Goal: Task Accomplishment & Management: Manage account settings

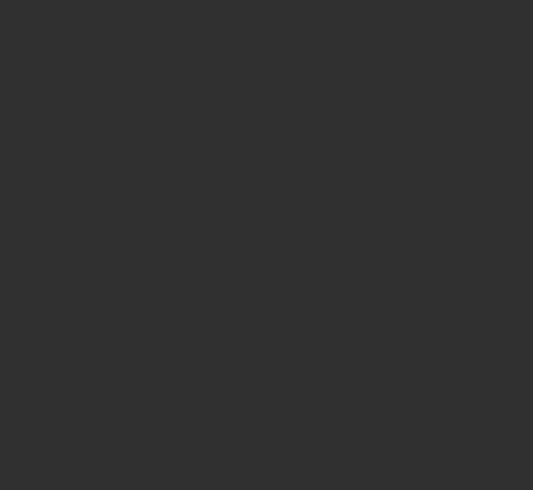
select select "10"
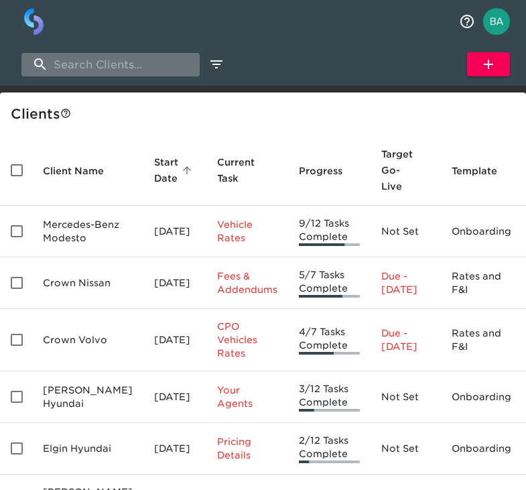
click at [106, 67] on input "search" at bounding box center [110, 64] width 178 height 23
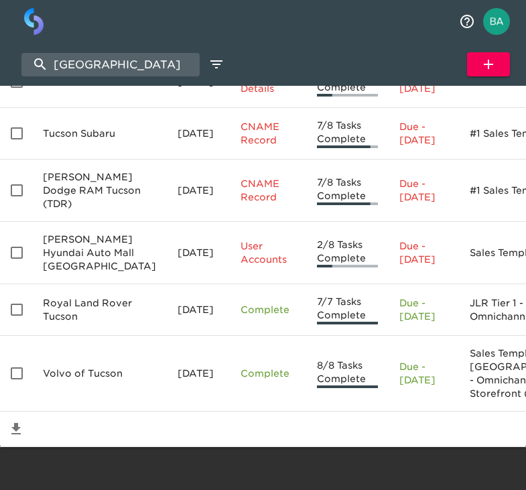
scroll to position [275, 0]
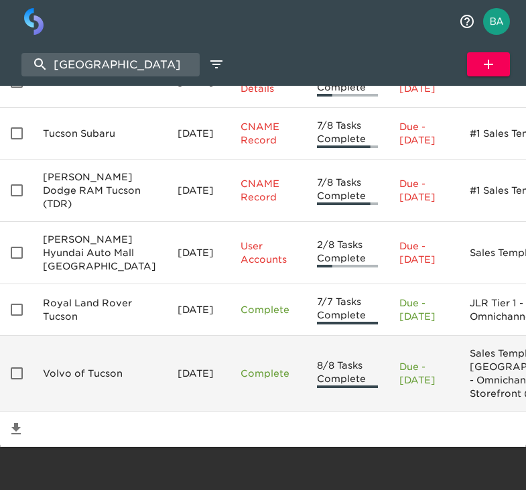
type input "tucson"
click at [56, 342] on td "Volvo of Tucson" at bounding box center [99, 374] width 135 height 76
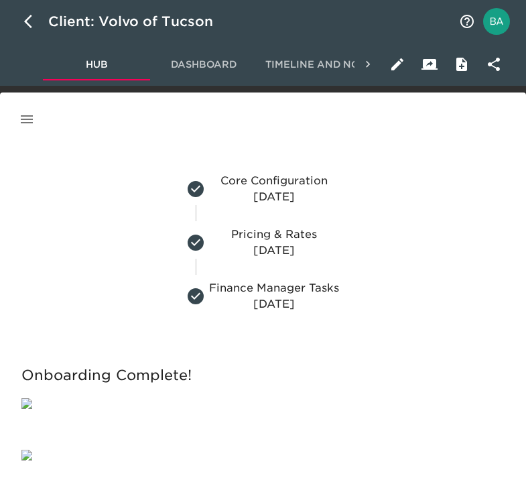
click at [25, 109] on button "button" at bounding box center [27, 119] width 32 height 32
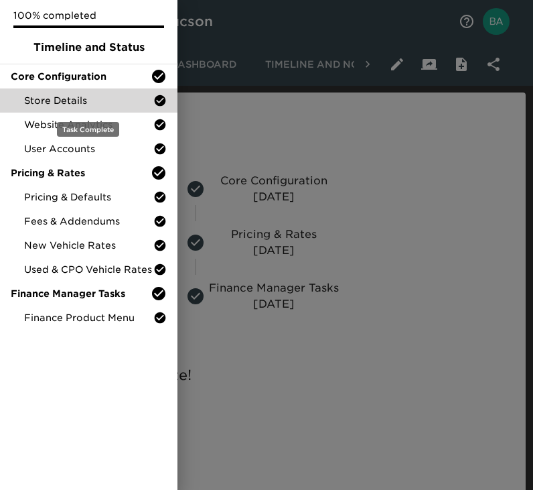
click at [42, 97] on span "Store Details" at bounding box center [88, 100] width 129 height 13
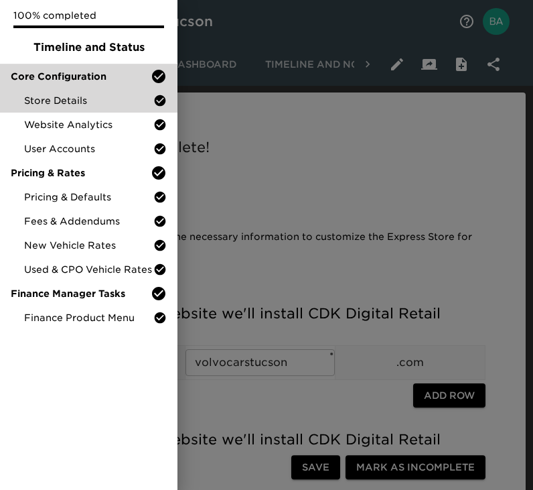
click at [90, 72] on span "Core Configuration" at bounding box center [81, 76] width 140 height 13
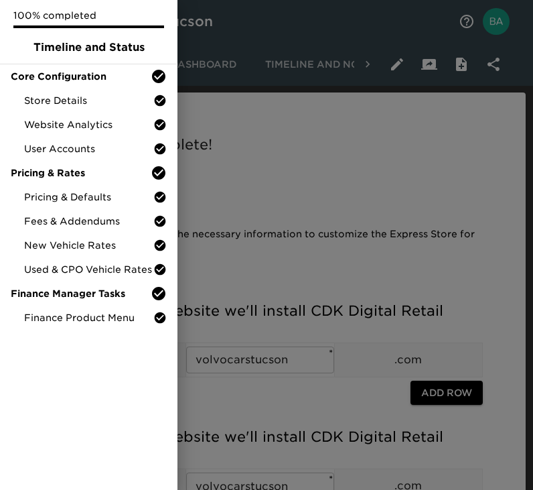
click at [298, 179] on div at bounding box center [266, 245] width 533 height 490
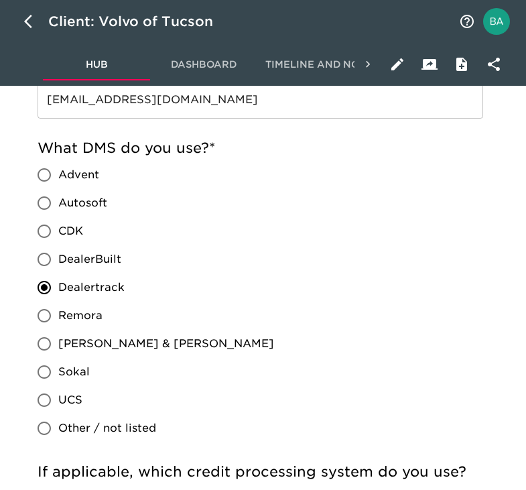
scroll to position [1211, 0]
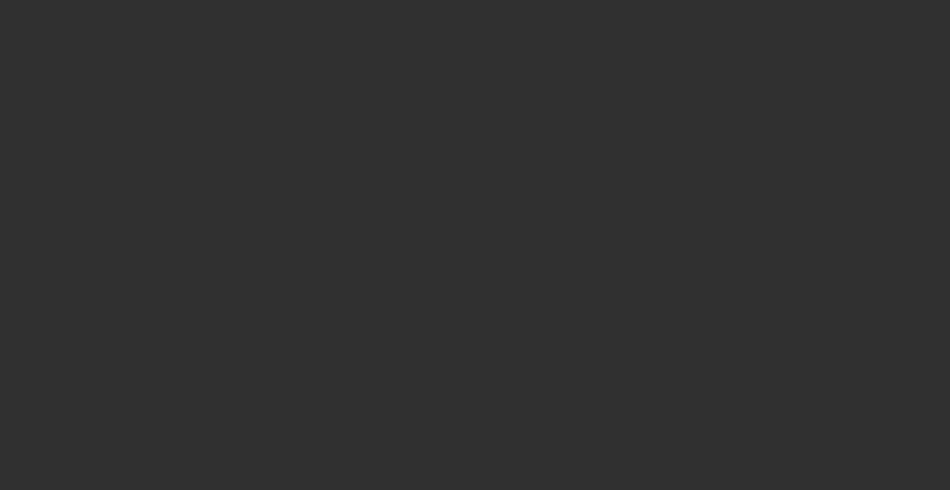
select select "10"
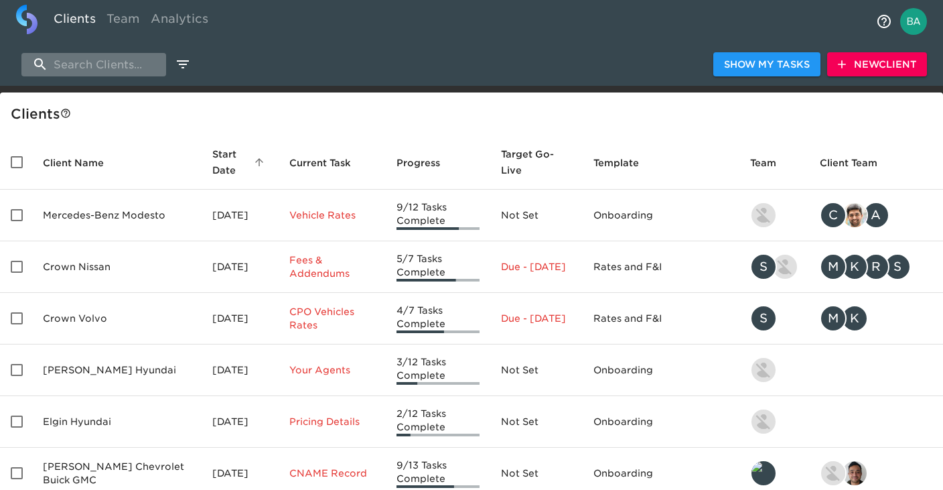
click at [110, 63] on input "search" at bounding box center [93, 64] width 145 height 23
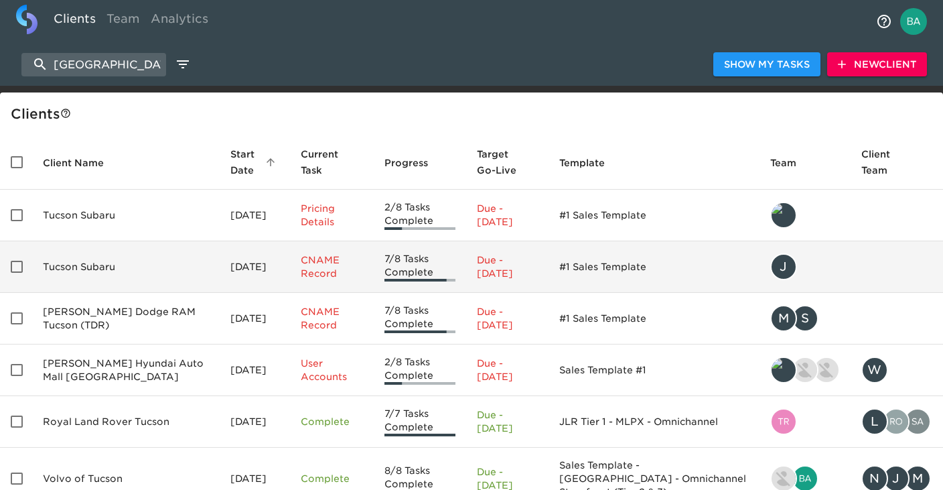
scroll to position [88, 0]
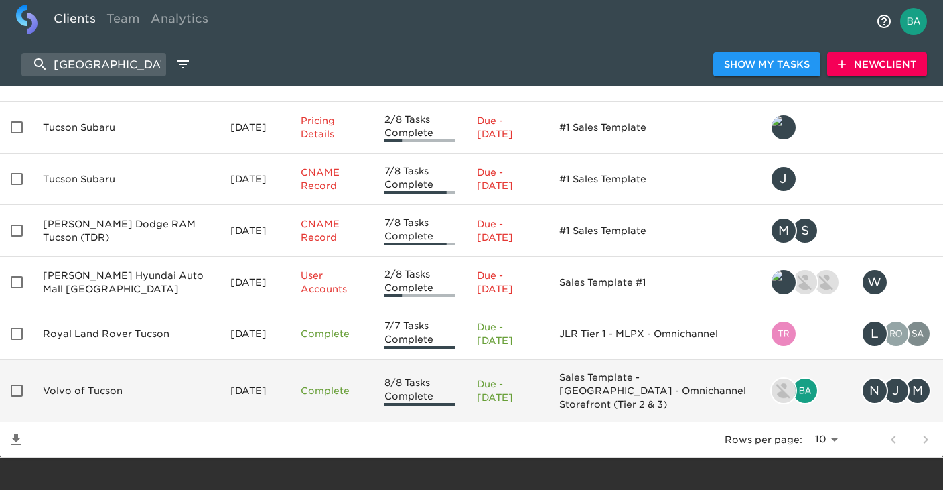
type input "tucson"
click at [73, 385] on td "Volvo of Tucson" at bounding box center [126, 391] width 188 height 62
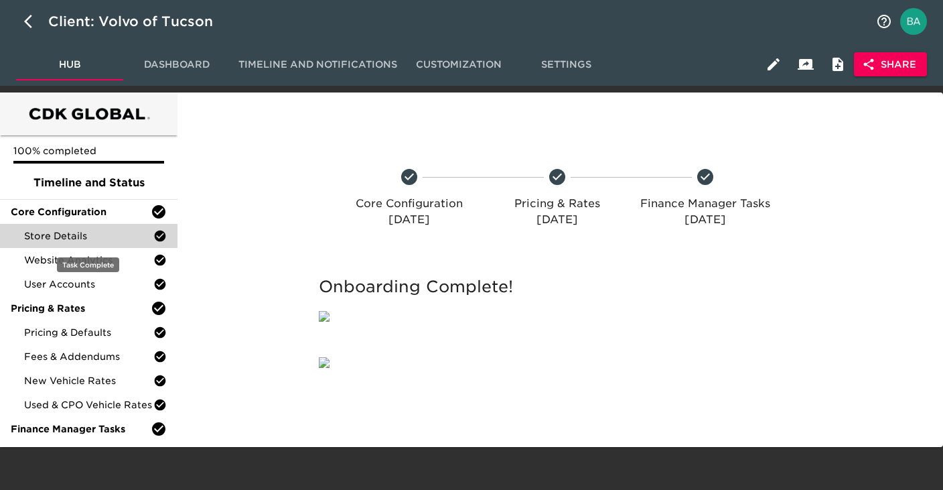
click at [72, 234] on span "Store Details" at bounding box center [88, 235] width 129 height 13
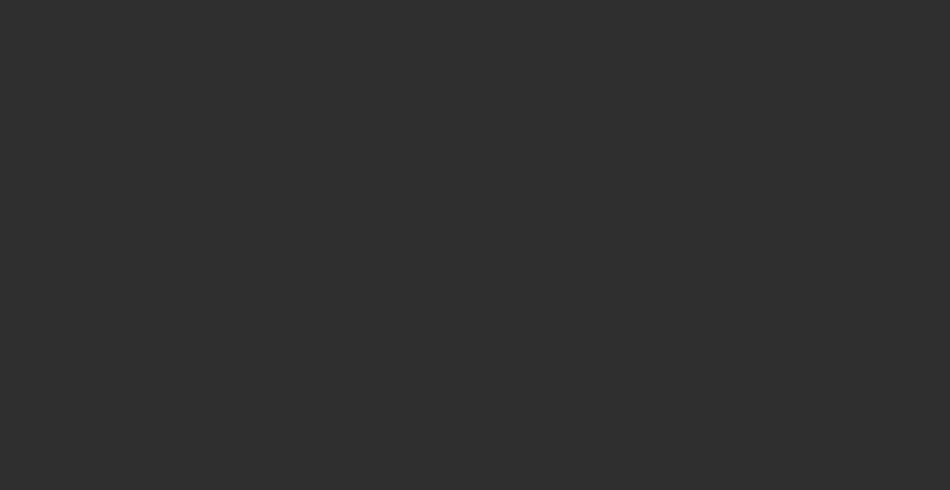
select select "10"
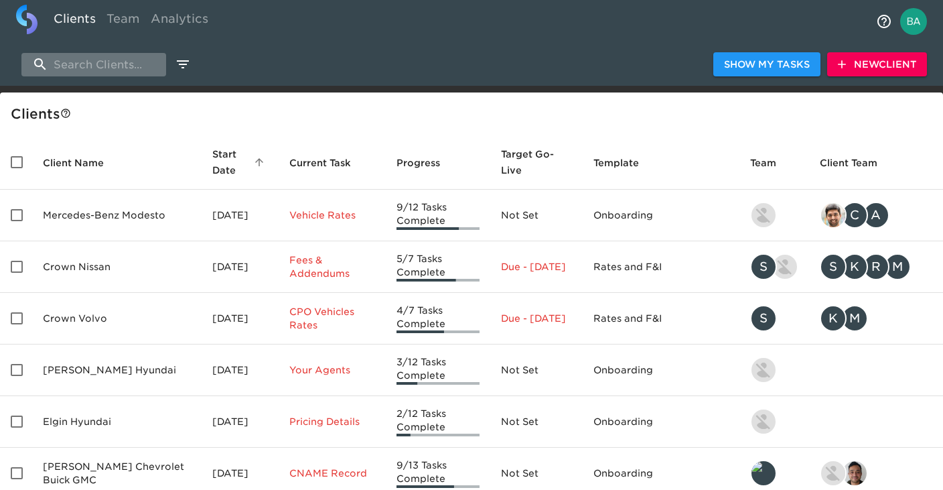
click at [102, 71] on input "search" at bounding box center [93, 64] width 145 height 23
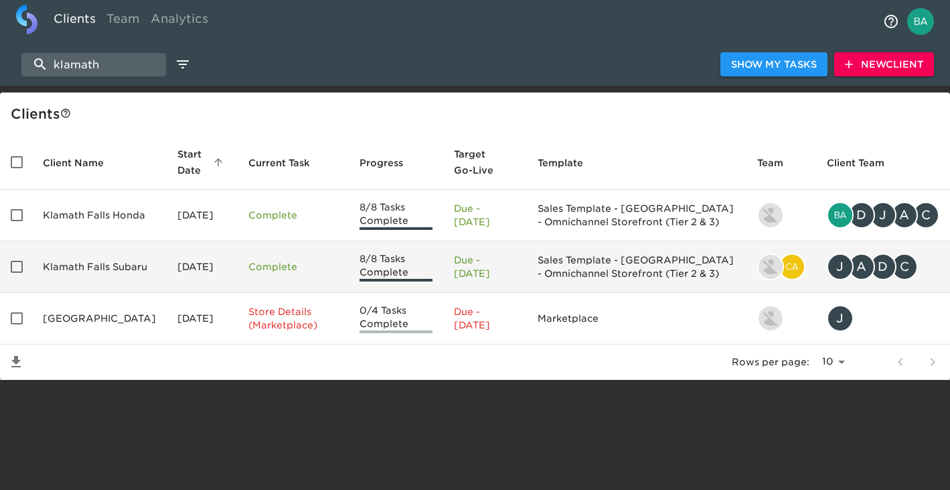
type input "klamath"
click at [108, 260] on td "Klamath Falls Subaru" at bounding box center [99, 267] width 135 height 52
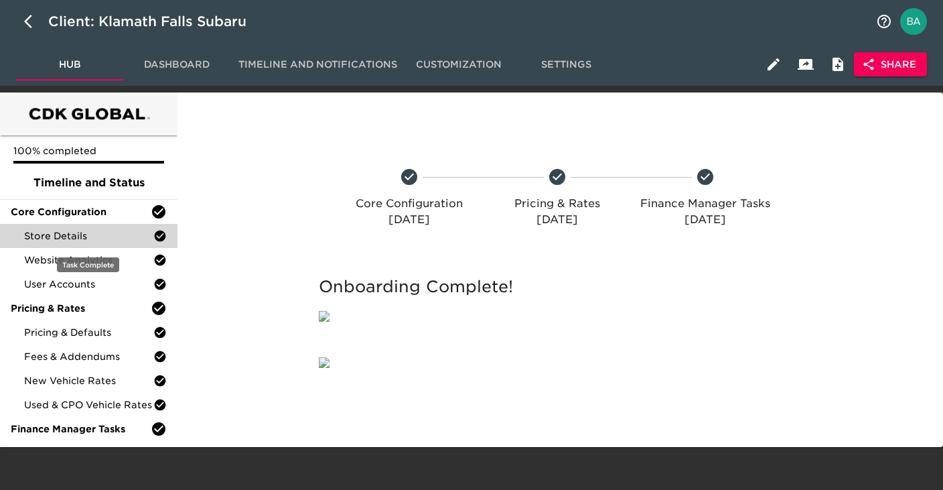
click at [66, 236] on span "Store Details" at bounding box center [88, 235] width 129 height 13
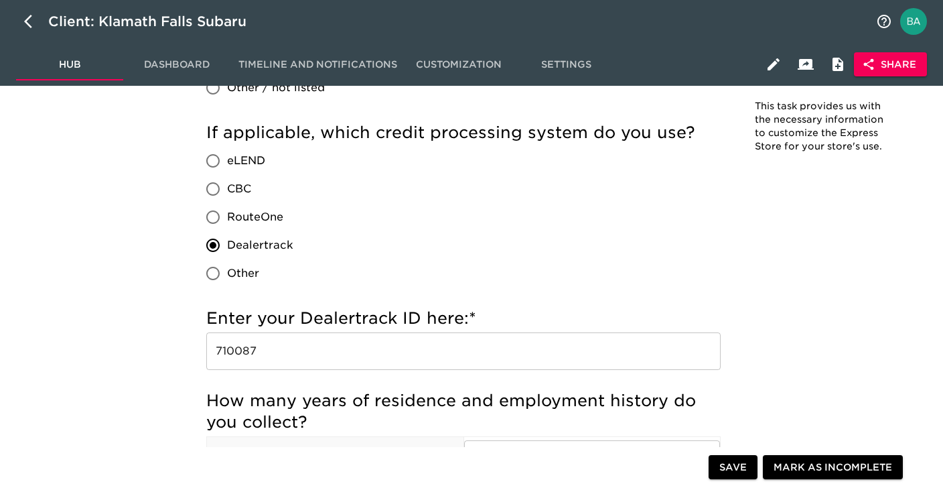
scroll to position [1560, 0]
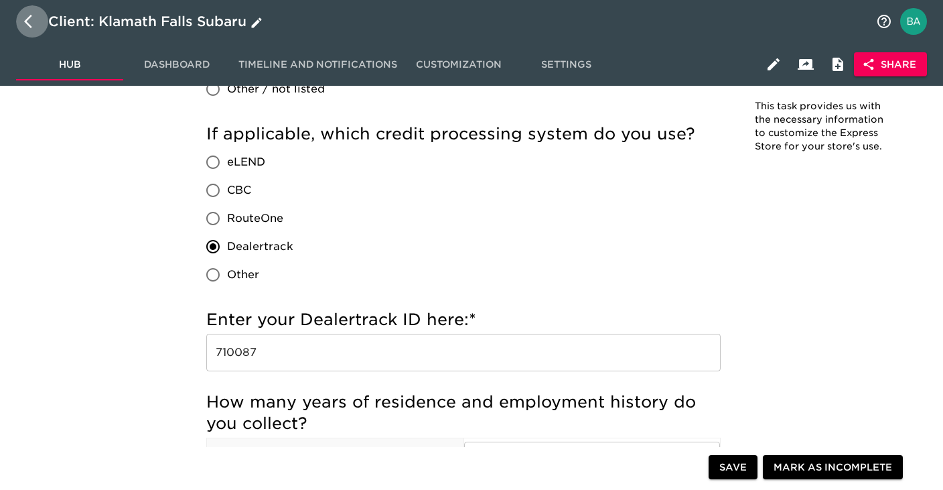
click at [23, 21] on button "button" at bounding box center [32, 21] width 32 height 32
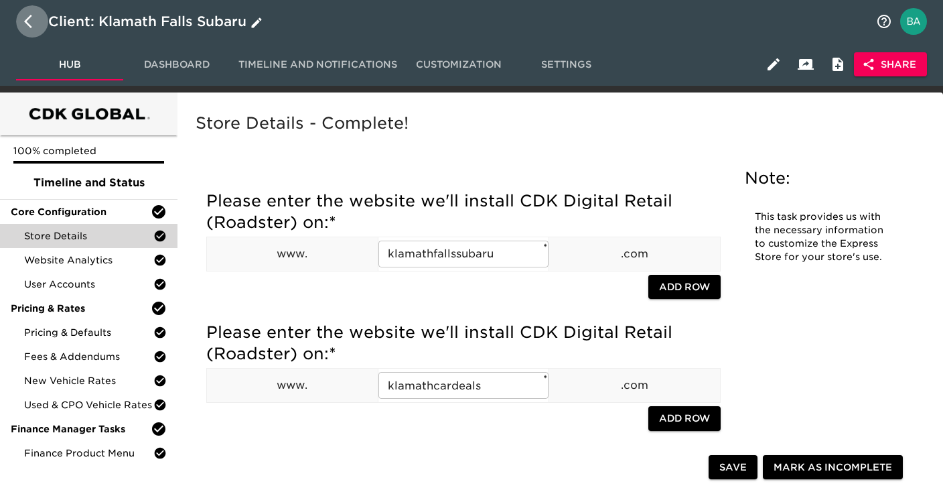
select select "10"
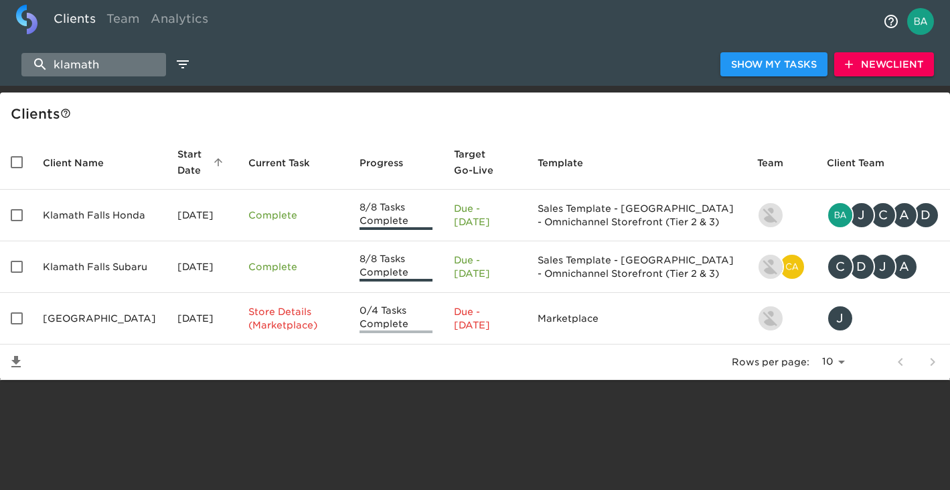
click at [99, 58] on input "klamath" at bounding box center [93, 64] width 145 height 23
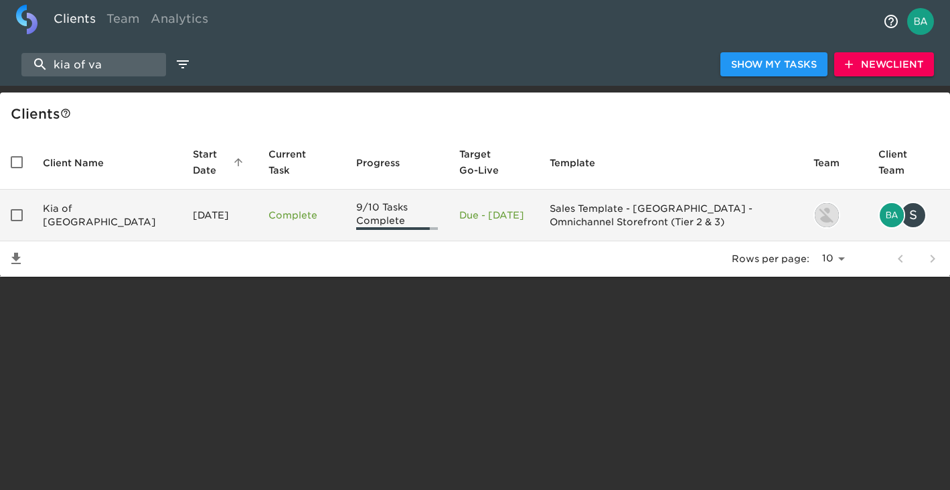
type input "kia of va"
click at [68, 219] on td "Kia of Vacaville" at bounding box center [107, 216] width 150 height 52
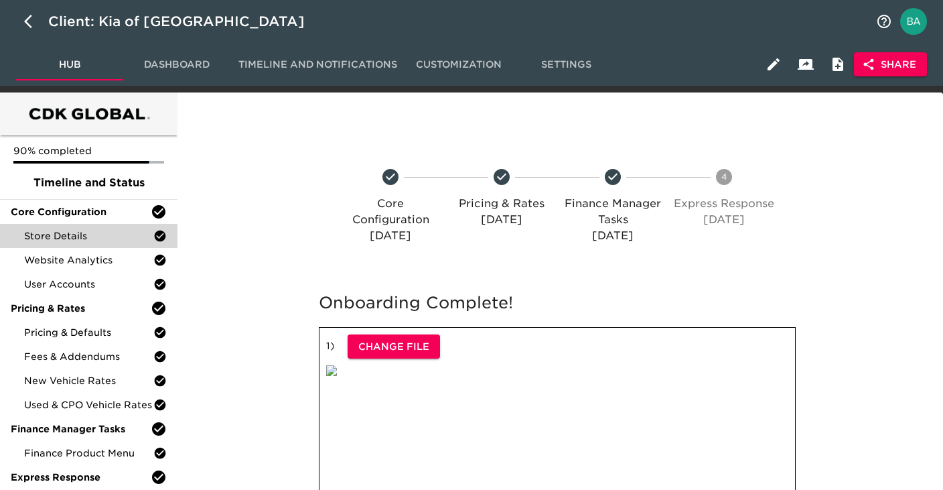
click at [91, 233] on span "Store Details" at bounding box center [88, 235] width 129 height 13
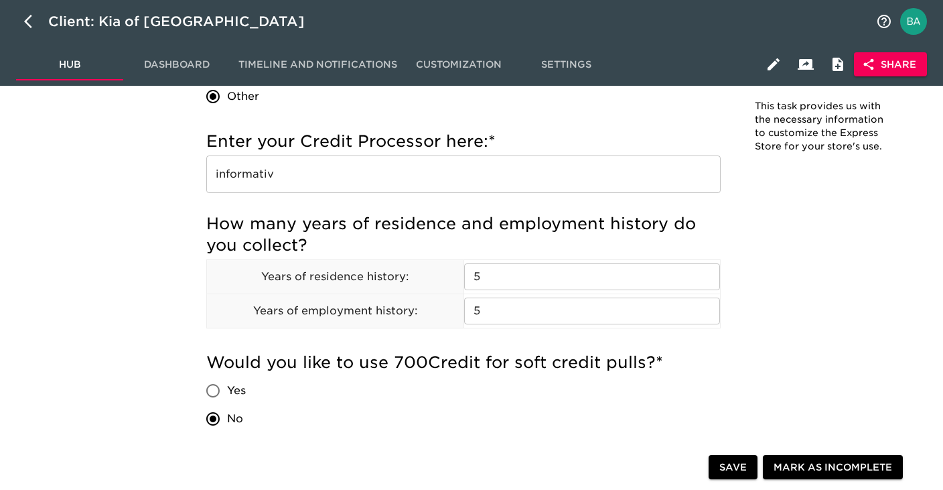
scroll to position [1637, 0]
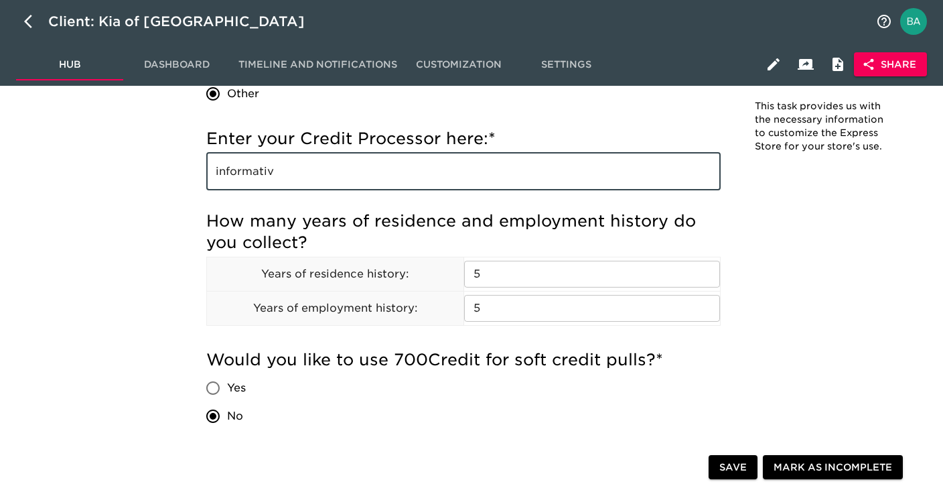
click at [224, 165] on input "informativ" at bounding box center [463, 172] width 514 height 38
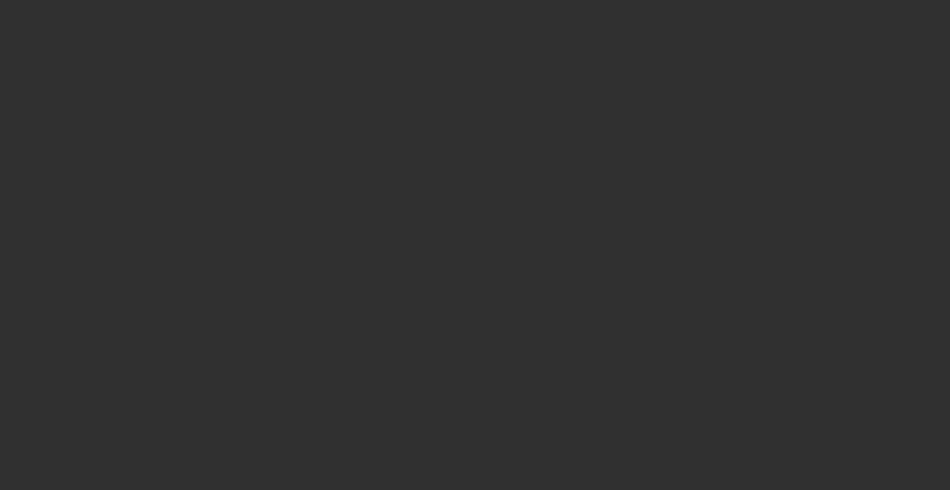
select select "10"
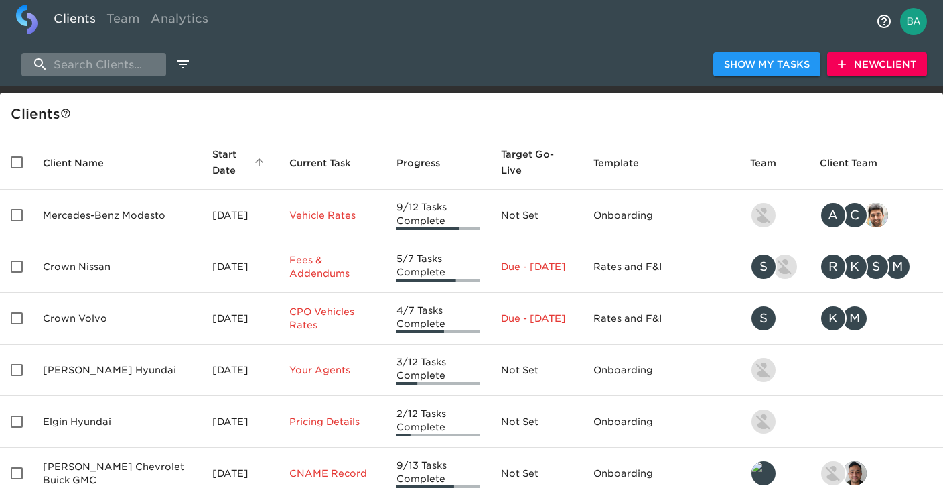
click at [102, 60] on input "search" at bounding box center [93, 64] width 145 height 23
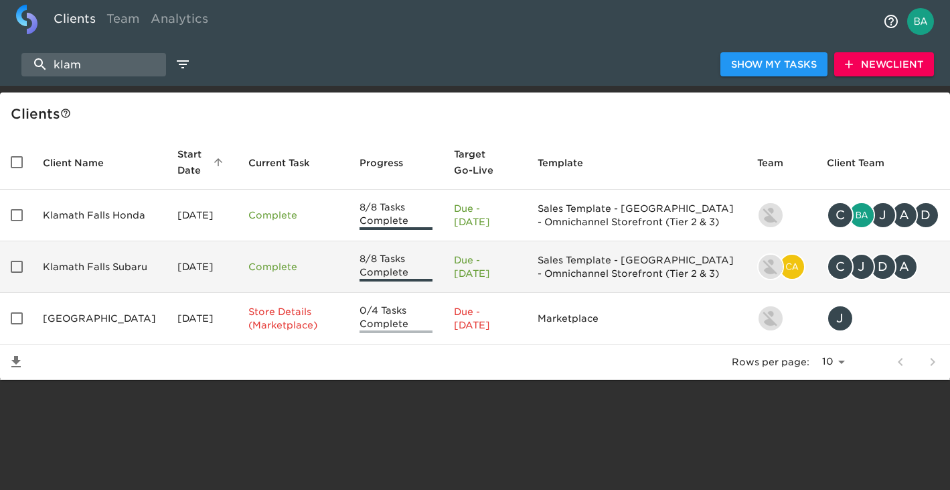
type input "klam"
click at [112, 277] on td "Klamath Falls Subaru" at bounding box center [99, 267] width 135 height 52
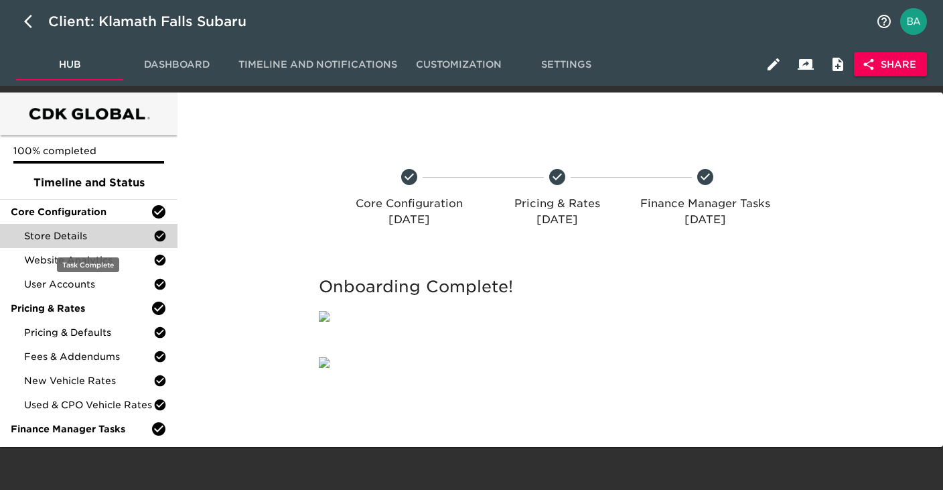
click at [76, 237] on span "Store Details" at bounding box center [88, 235] width 129 height 13
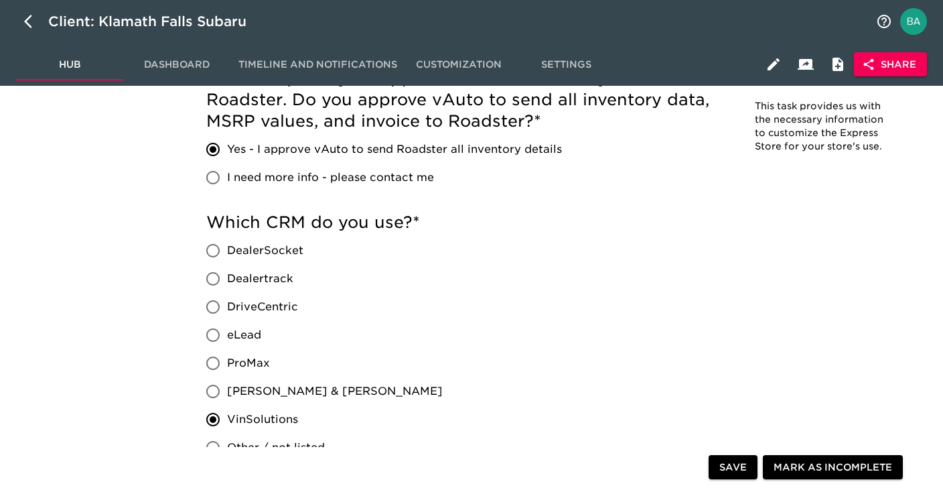
scroll to position [809, 0]
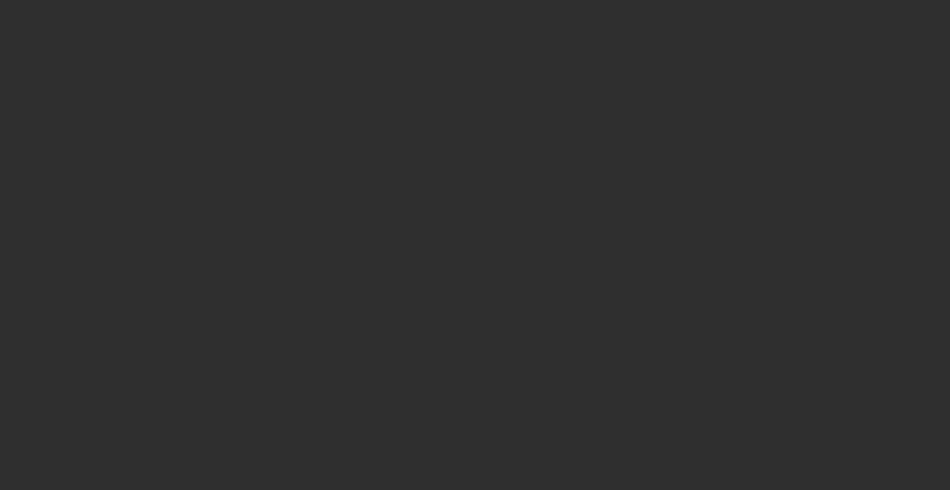
select select "10"
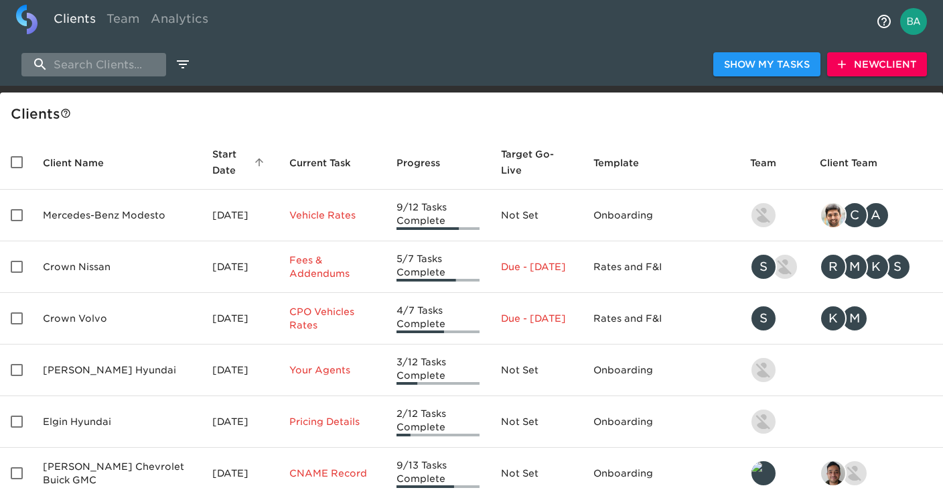
click at [130, 66] on input "search" at bounding box center [93, 64] width 145 height 23
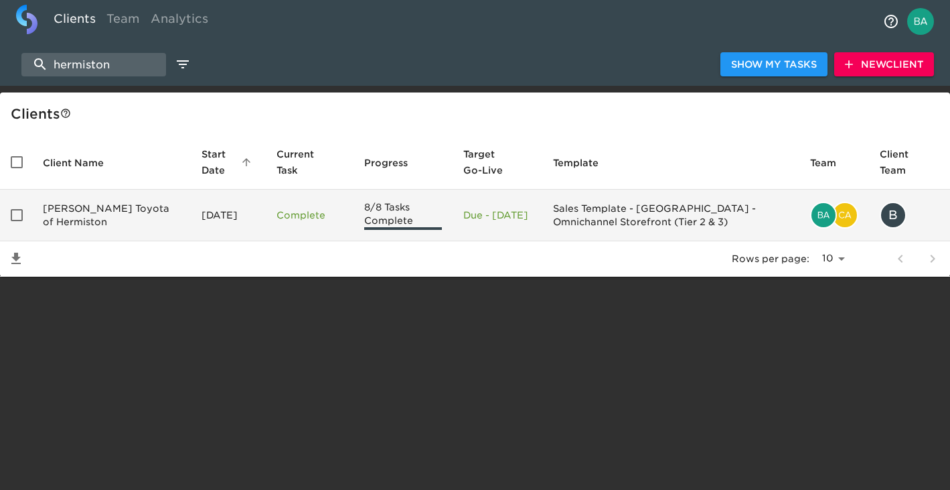
type input "hermiston"
click at [110, 210] on td "[PERSON_NAME] Toyota of Hermiston" at bounding box center [111, 216] width 159 height 52
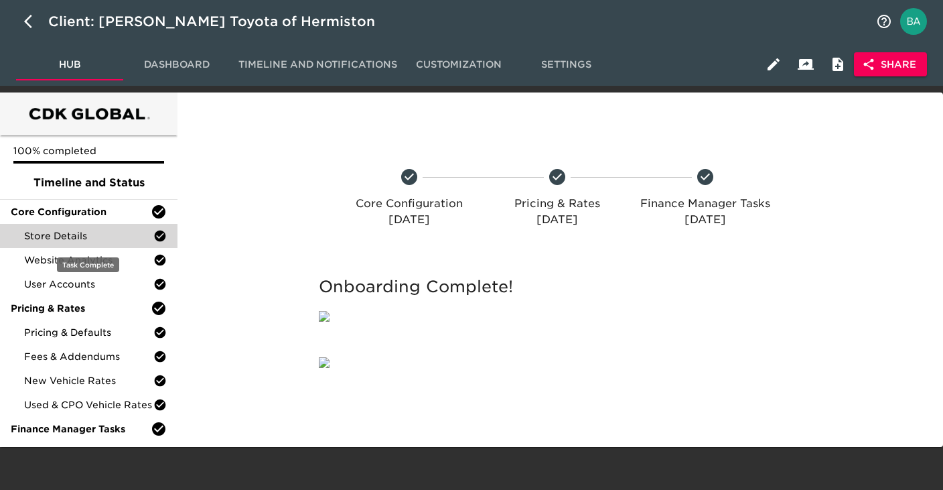
click at [72, 240] on span "Store Details" at bounding box center [88, 235] width 129 height 13
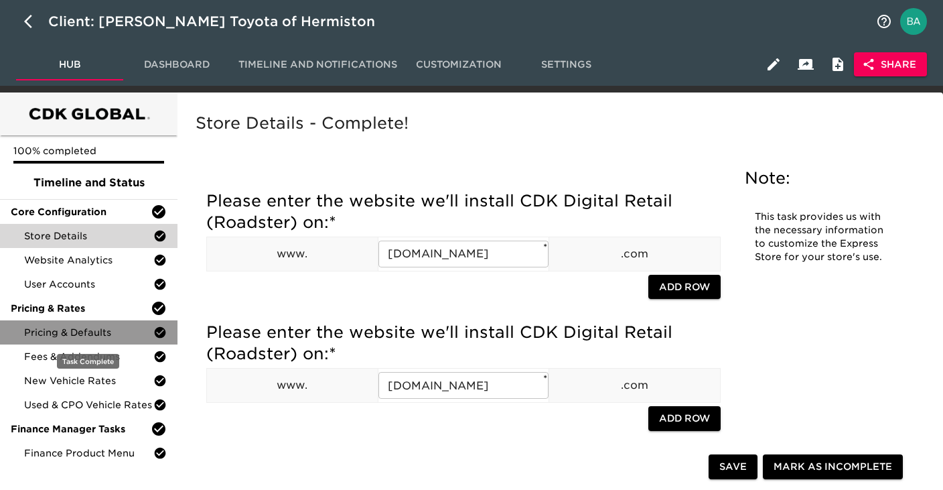
click at [67, 327] on span "Pricing & Defaults" at bounding box center [88, 331] width 129 height 13
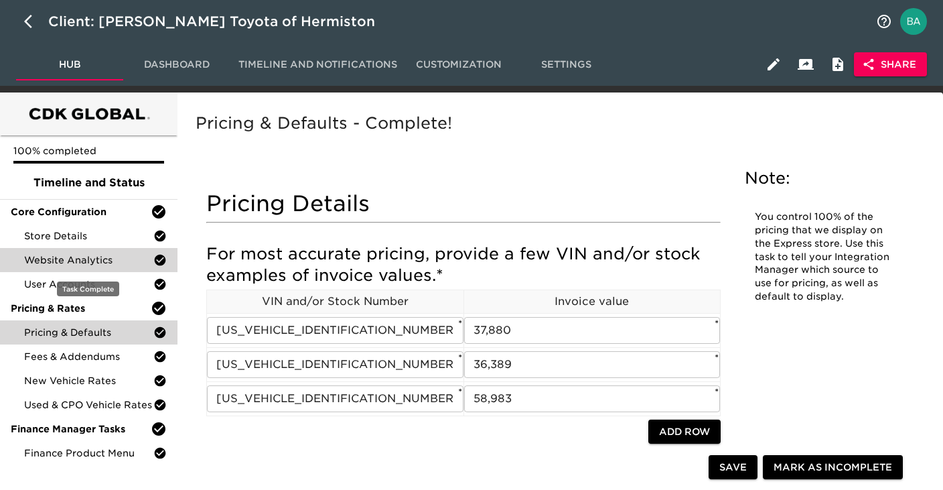
click at [72, 263] on span "Website Analytics" at bounding box center [88, 259] width 129 height 13
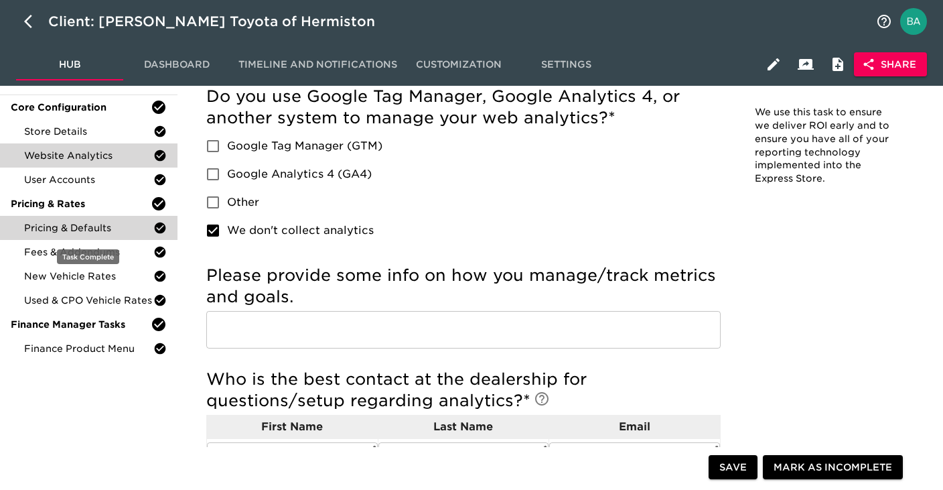
scroll to position [95, 0]
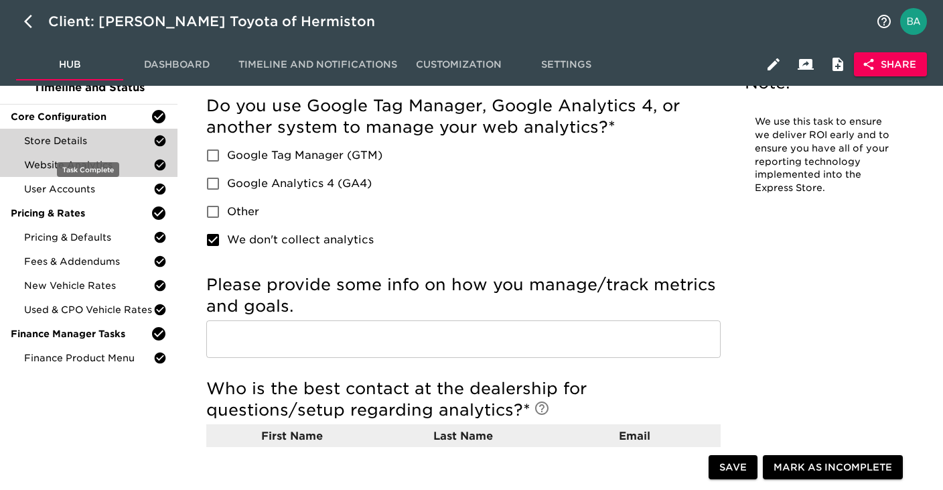
click at [69, 136] on span "Store Details" at bounding box center [88, 140] width 129 height 13
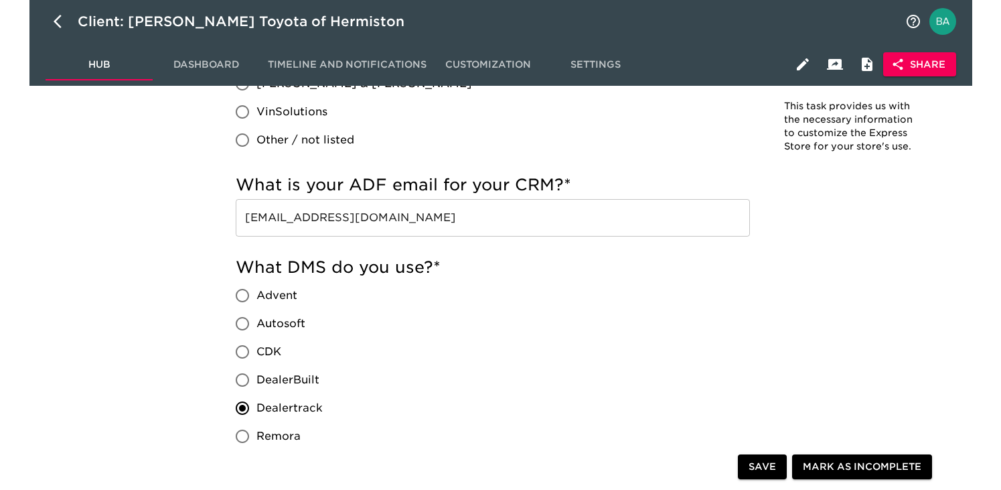
scroll to position [856, 0]
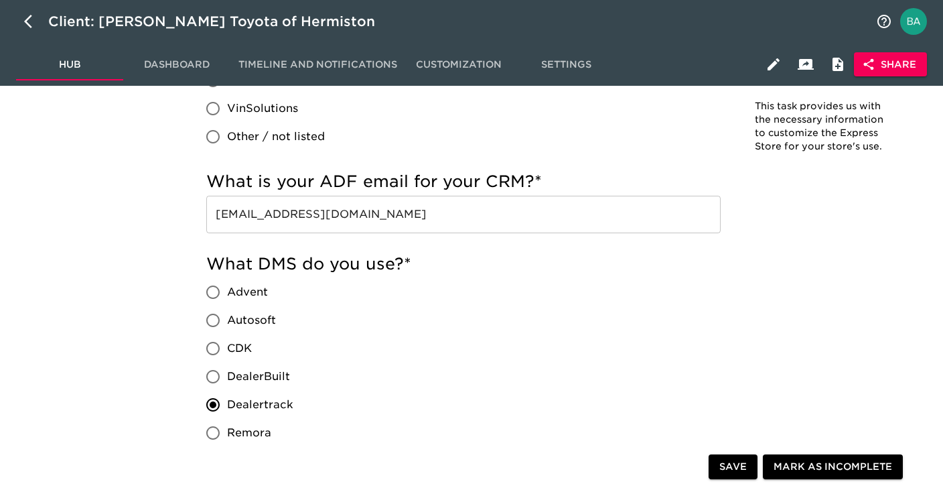
click at [323, 220] on input "[EMAIL_ADDRESS][DOMAIN_NAME]" at bounding box center [463, 215] width 514 height 38
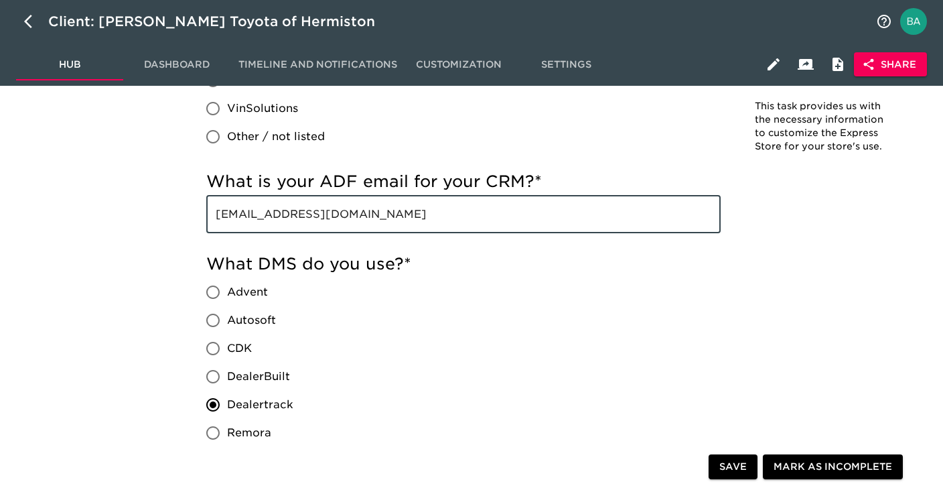
click at [323, 220] on input "[EMAIL_ADDRESS][DOMAIN_NAME]" at bounding box center [463, 215] width 514 height 38
click at [189, 24] on div "Client: [PERSON_NAME] Toyota of Hermiston" at bounding box center [221, 21] width 346 height 21
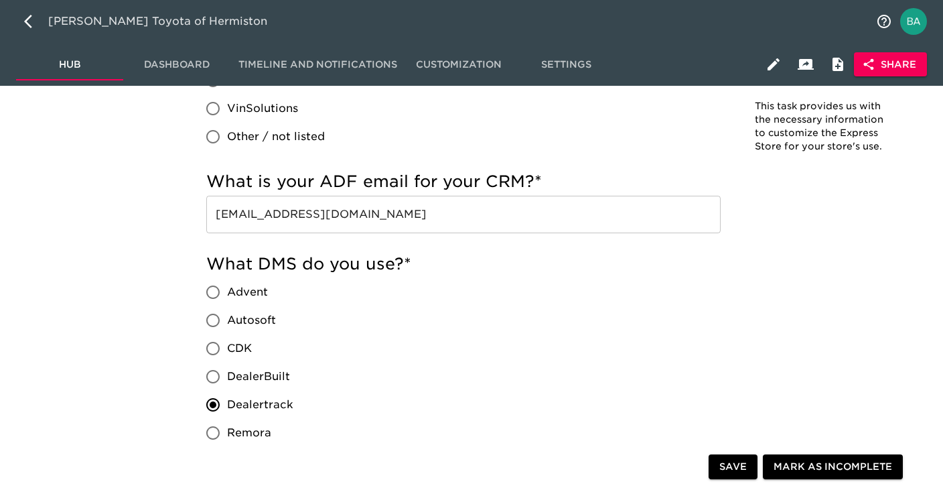
click at [76, 25] on input "[PERSON_NAME] Toyota of Hermiston" at bounding box center [458, 21] width 820 height 21
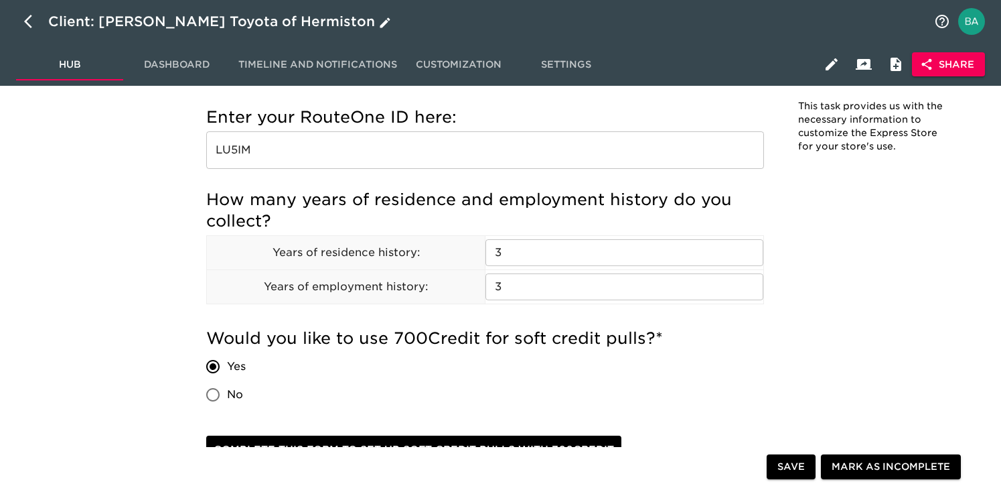
scroll to position [0, 0]
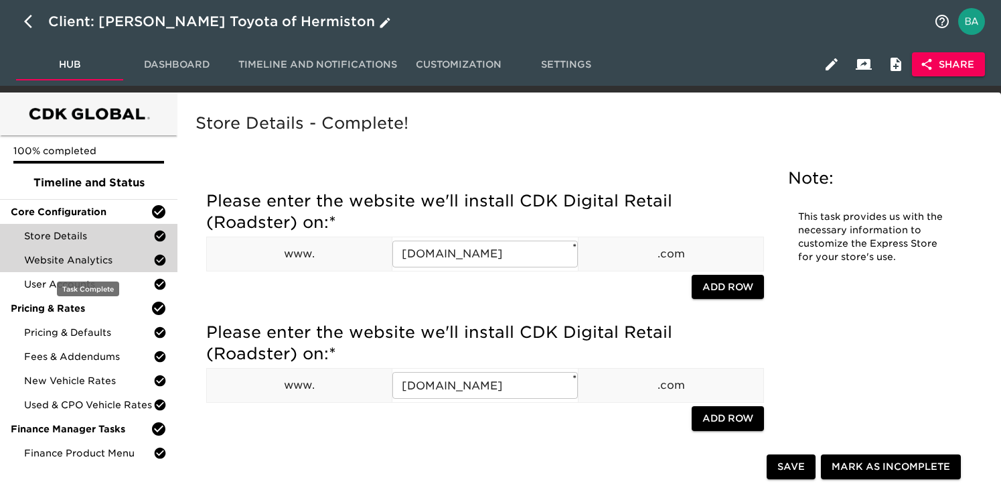
click at [118, 256] on span "Website Analytics" at bounding box center [88, 259] width 129 height 13
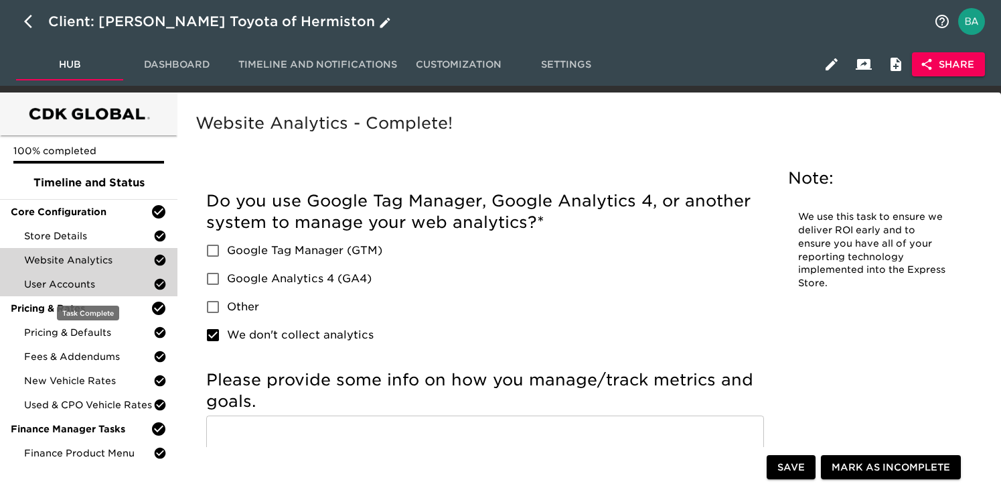
click at [102, 278] on span "User Accounts" at bounding box center [88, 283] width 129 height 13
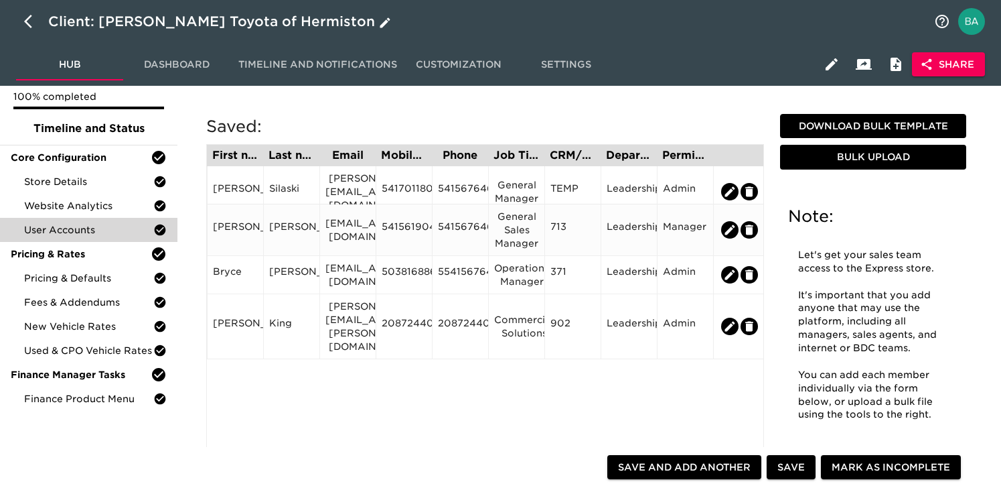
scroll to position [56, 0]
